Goal: Task Accomplishment & Management: Manage account settings

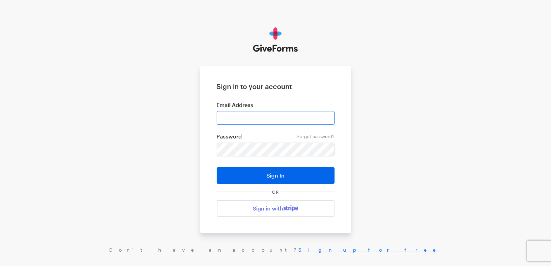
type input "cmacaraeg@brightfocus.org"
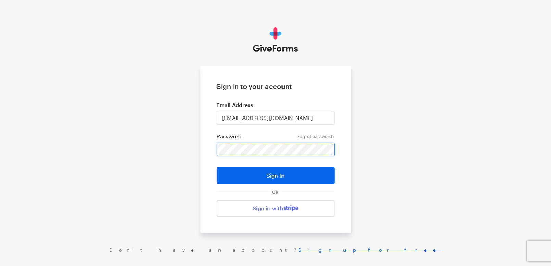
click at [217, 167] on button "Sign In" at bounding box center [276, 175] width 118 height 16
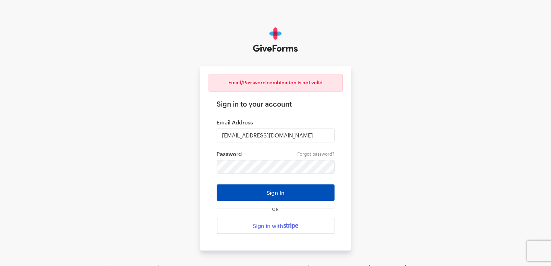
click at [274, 198] on button "Sign In" at bounding box center [276, 192] width 118 height 16
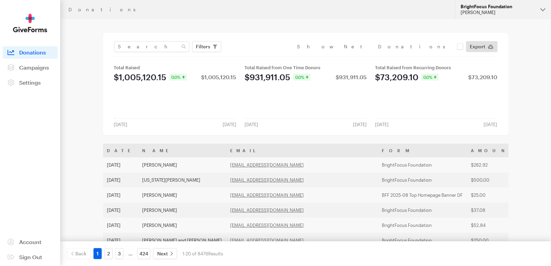
click at [491, 6] on div "BrightFocus Foundation" at bounding box center [498, 7] width 74 height 6
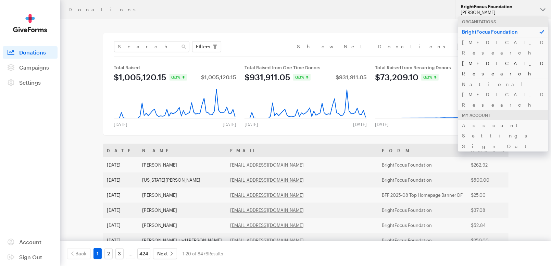
click at [484, 58] on link "[MEDICAL_DATA] Research" at bounding box center [503, 68] width 90 height 21
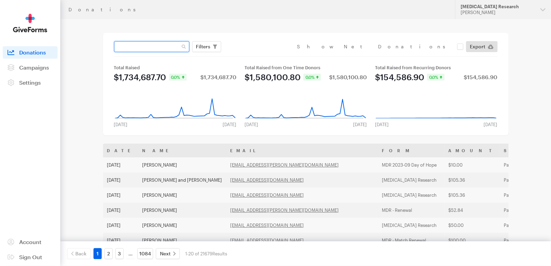
click at [148, 50] on input "text" at bounding box center [151, 46] width 75 height 11
type input "v"
paste input "[EMAIL_ADDRESS][DOMAIN_NAME]"
type input "[EMAIL_ADDRESS][DOMAIN_NAME]"
click at [255, 55] on button "Apply" at bounding box center [266, 60] width 22 height 11
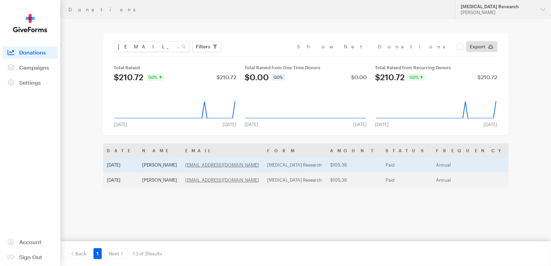
click at [382, 167] on td "Paid" at bounding box center [407, 164] width 50 height 15
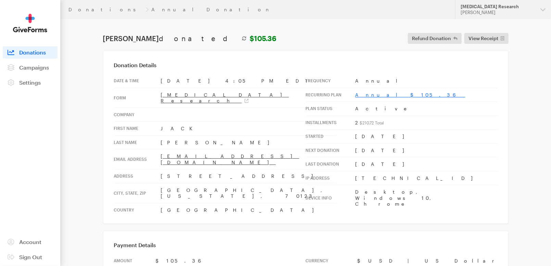
click at [369, 92] on link "Annual $105.36" at bounding box center [411, 95] width 110 height 6
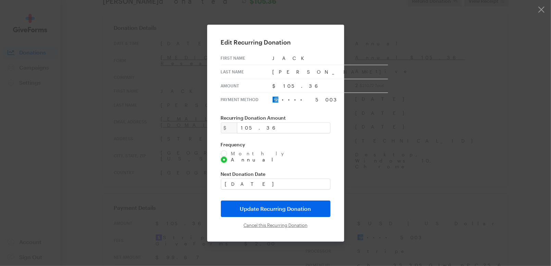
scroll to position [38, 0]
click at [268, 223] on input "Cancel this Recurring Donation" at bounding box center [276, 224] width 64 height 5
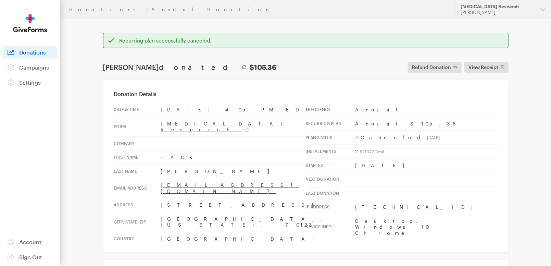
click at [320, 97] on h3 "Donation Details" at bounding box center [306, 93] width 384 height 7
click at [433, 105] on td "Annual" at bounding box center [427, 110] width 142 height 14
click at [116, 9] on div "Donations Annual Donation" at bounding box center [258, 9] width 379 height 5
click at [82, 9] on link "Donations" at bounding box center [106, 9] width 75 height 5
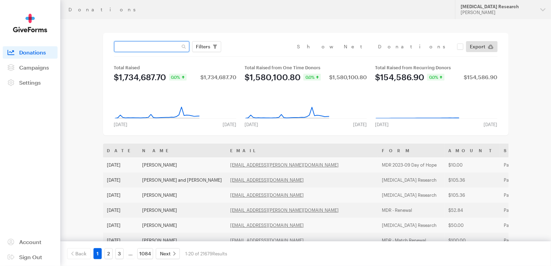
click at [153, 47] on input "text" at bounding box center [151, 46] width 75 height 11
paste input "[EMAIL_ADDRESS][DOMAIN_NAME]"
type input "[EMAIL_ADDRESS][DOMAIN_NAME]"
click at [255, 55] on button "Apply" at bounding box center [266, 60] width 22 height 11
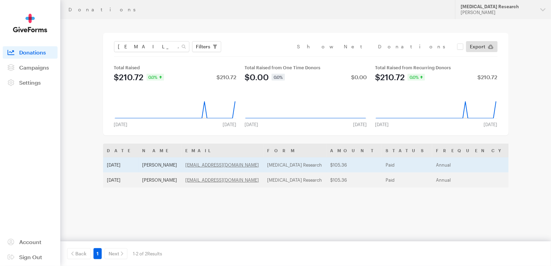
click at [331, 166] on td "$105.36" at bounding box center [353, 164] width 55 height 15
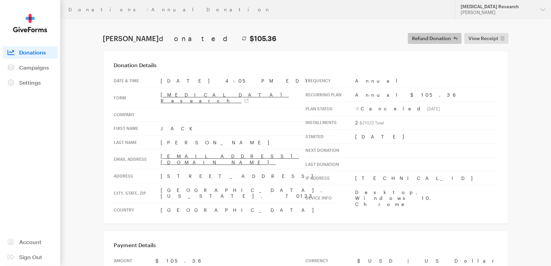
click at [438, 35] on span "Refund Donation" at bounding box center [431, 38] width 39 height 8
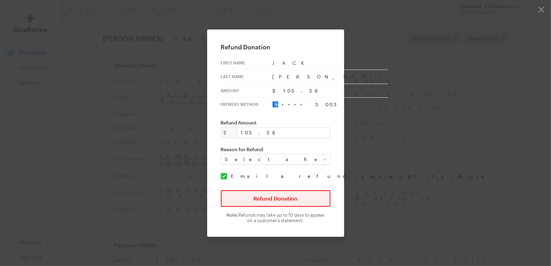
click at [285, 202] on button "Refund Donation" at bounding box center [276, 198] width 110 height 16
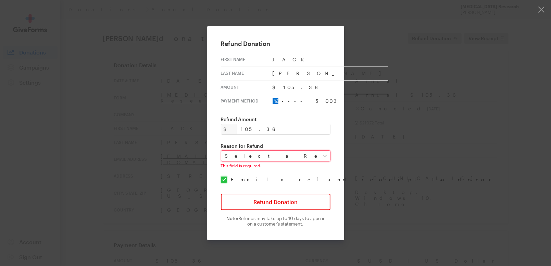
click at [276, 155] on select "Select a Reason Fraud Duplicate Other" at bounding box center [276, 155] width 110 height 11
select select "requested_by_customer"
click at [226, 150] on select "Select a Reason Fraud Duplicate Other" at bounding box center [276, 155] width 110 height 11
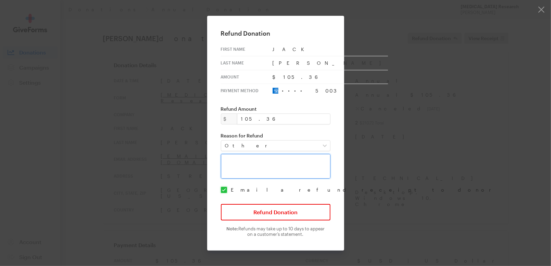
click at [259, 158] on textarea at bounding box center [276, 166] width 110 height 25
type textarea "Per donor's request."
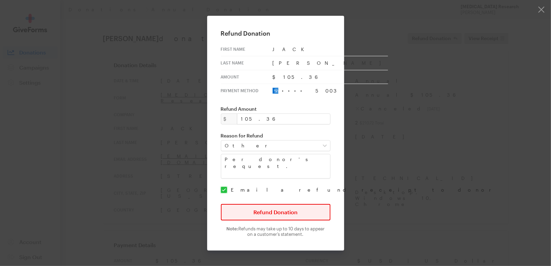
click at [272, 211] on button "Refund Donation" at bounding box center [276, 212] width 110 height 16
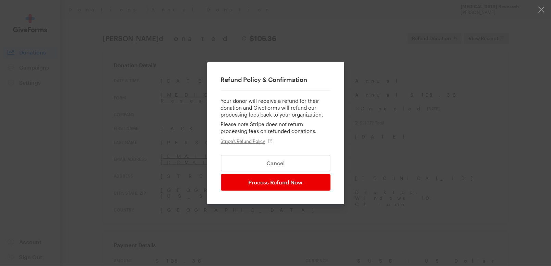
click at [281, 178] on input "Process Refund Now" at bounding box center [276, 182] width 110 height 16
type input "Processing..."
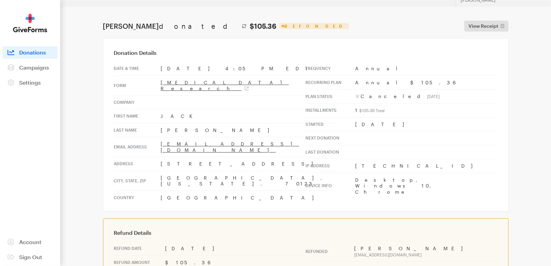
scroll to position [10, 0]
